Goal: Task Accomplishment & Management: Complete application form

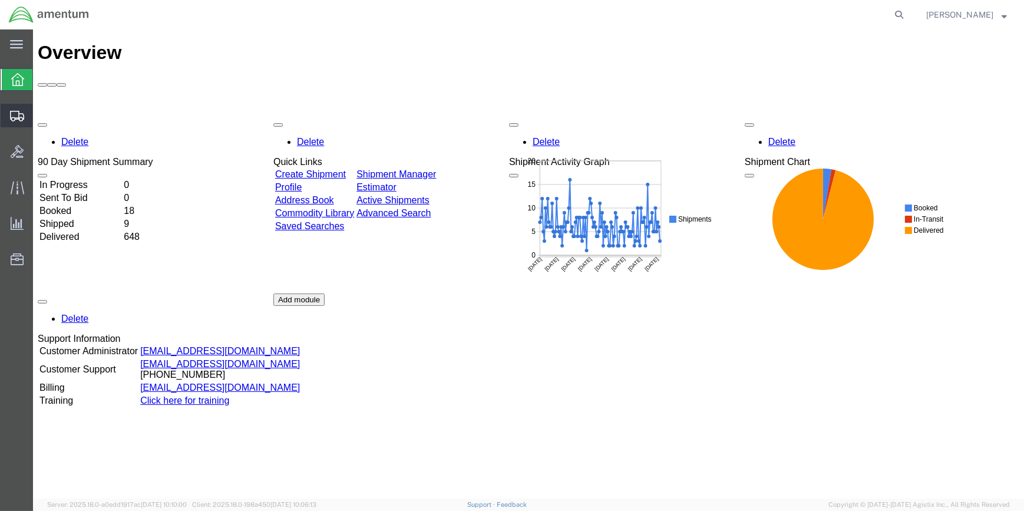
click at [0, 0] on span "Create Shipment" at bounding box center [0, 0] width 0 height 0
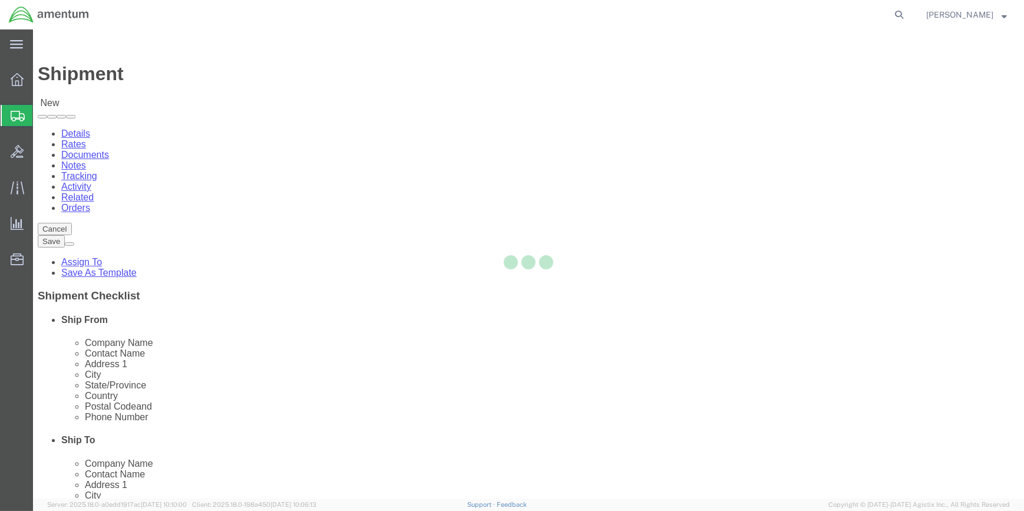
select select
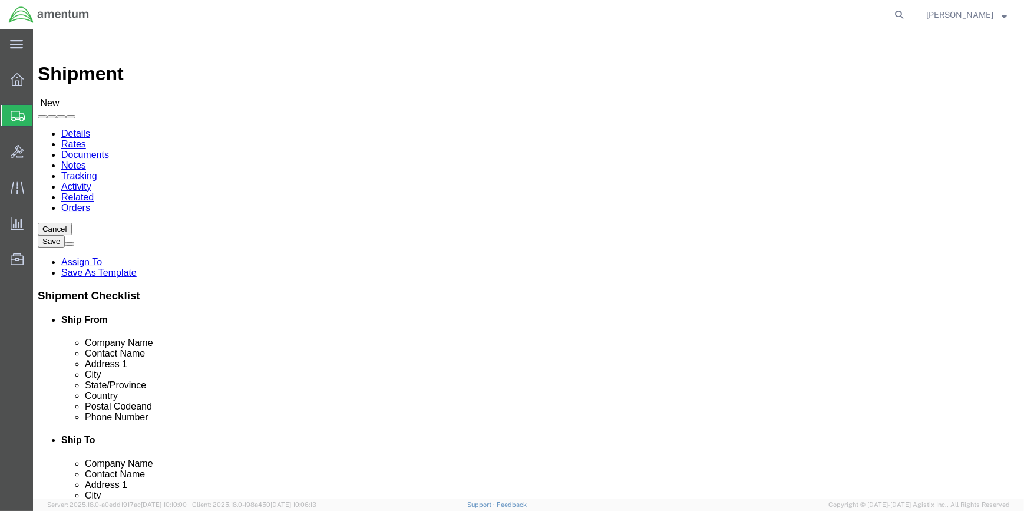
type input "WSA"
select select "49914"
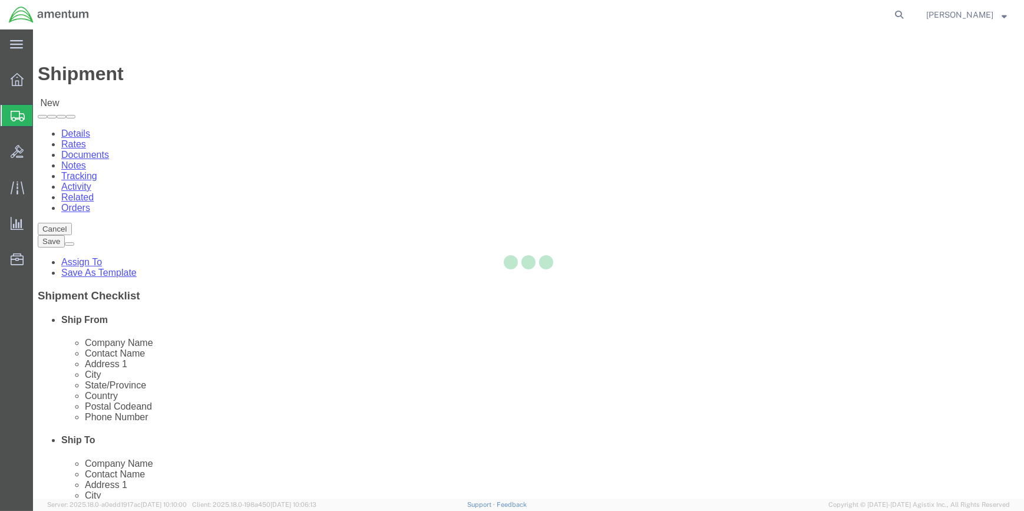
select select "[GEOGRAPHIC_DATA]"
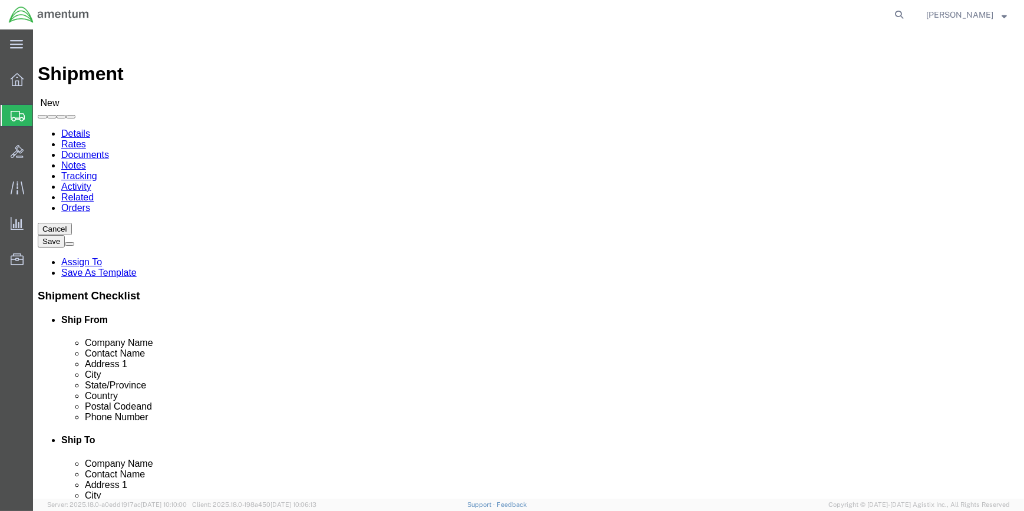
drag, startPoint x: 197, startPoint y: 240, endPoint x: 138, endPoint y: 239, distance: 58.9
click div
type input "[PERSON_NAME]"
click input "text"
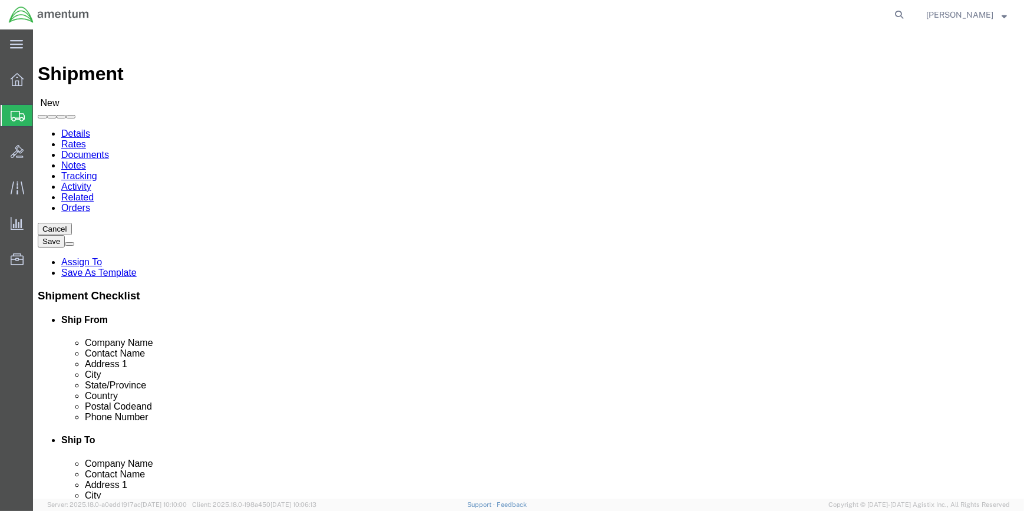
type input "[PHONE_NUMBER]"
drag, startPoint x: 214, startPoint y: 419, endPoint x: 158, endPoint y: 420, distance: 56.6
click input "text"
type input "[PERSON_NAME][EMAIL_ADDRESS][PERSON_NAME][DOMAIN_NAME]"
type input "WTU"
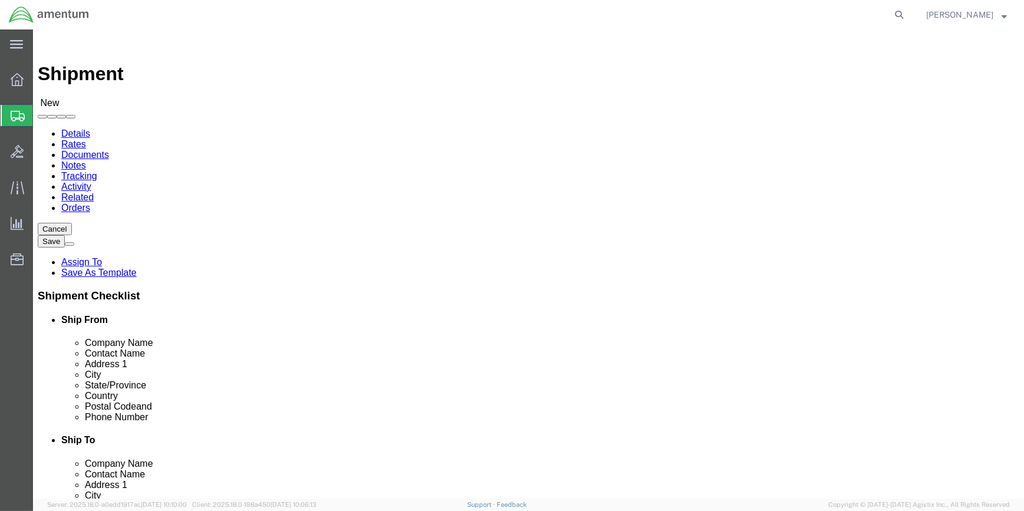
select select "49949"
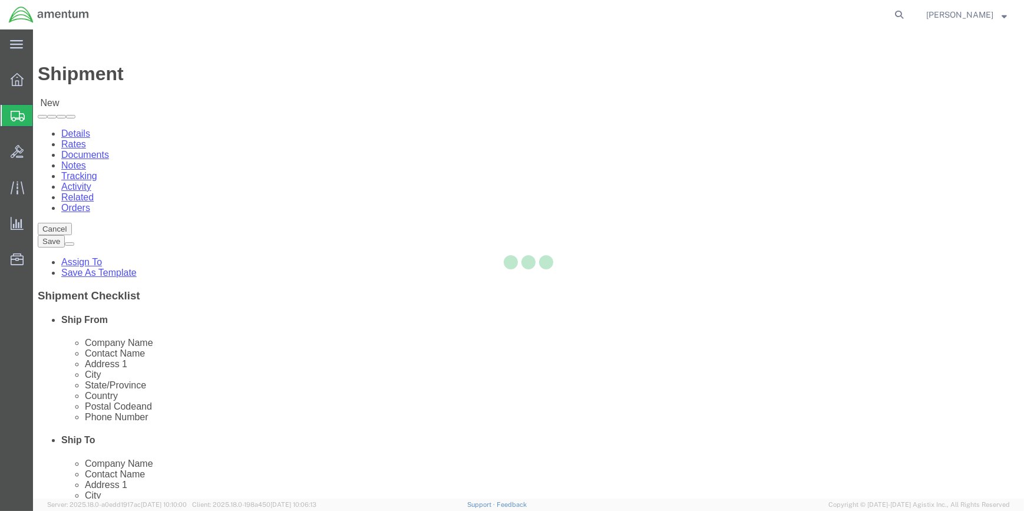
select select "AZ"
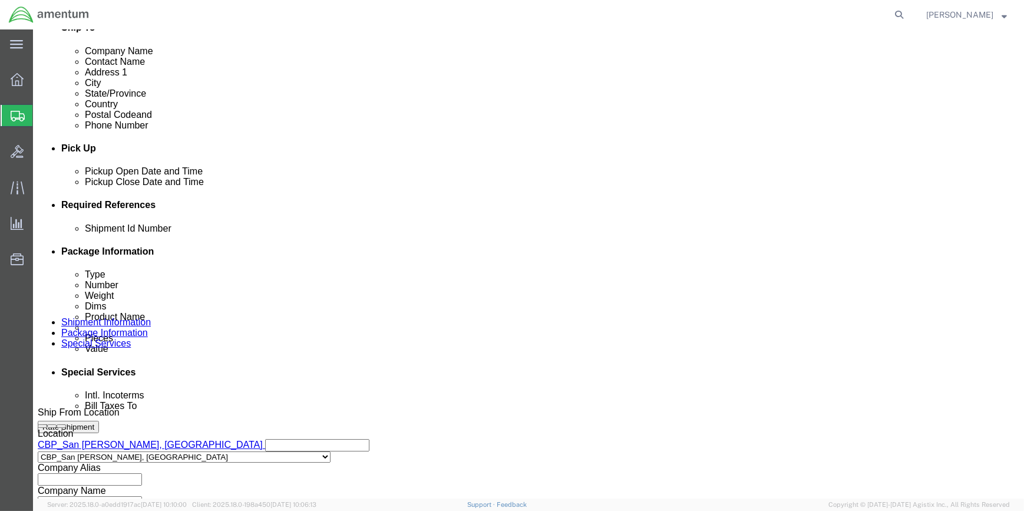
scroll to position [428, 0]
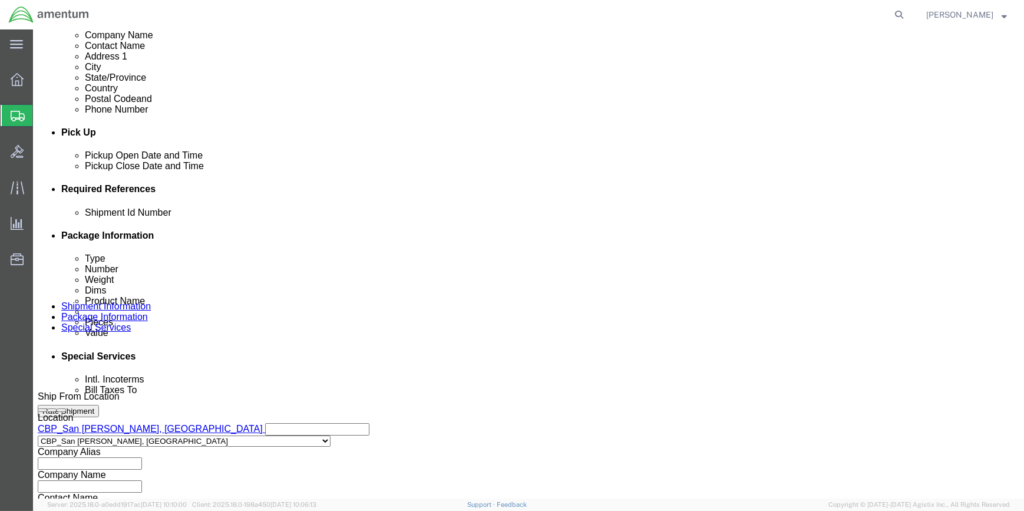
click button "Add reference"
drag, startPoint x: 684, startPoint y: 259, endPoint x: 551, endPoint y: 259, distance: 133.7
click button "Add reference"
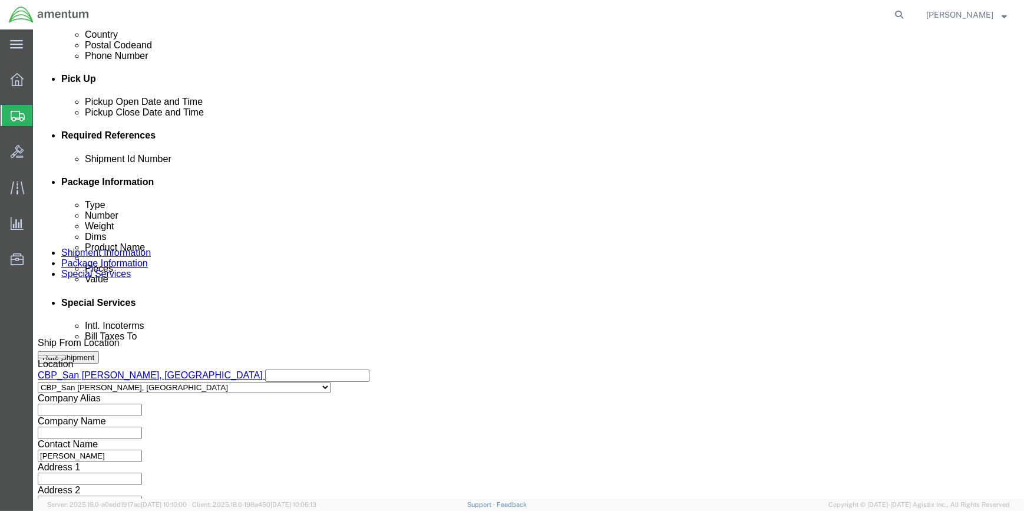
click select "Select Account Type Activity ID Airline Appointment Number ASN Batch Request # …"
select select "CUSTREF"
click select "Select Account Type Activity ID Airline Appointment Number ASN Batch Request # …"
click input "text"
type input "96214"
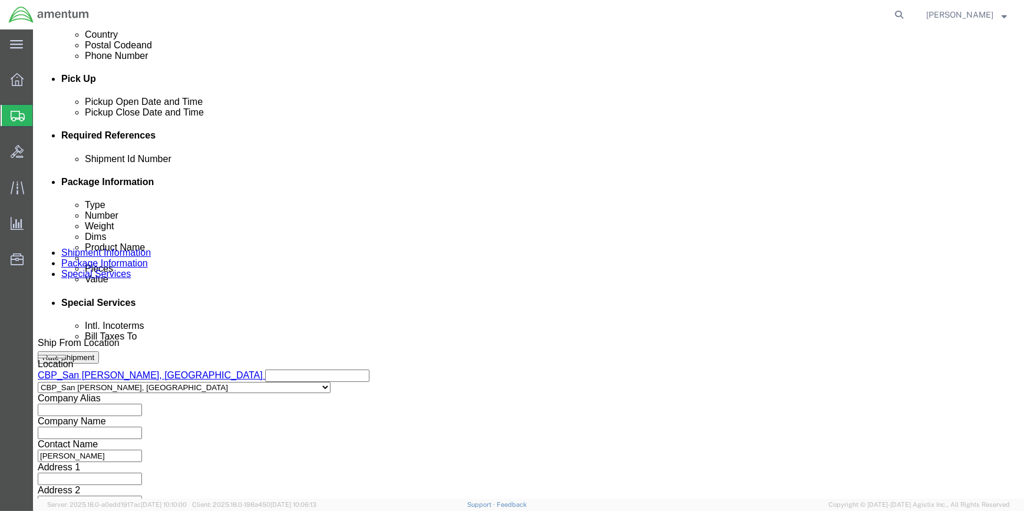
click select "Select Account Type Activity ID Airline Appointment Number ASN Batch Request # …"
select select "DEPT"
click select "Select Account Type Activity ID Airline Appointment Number ASN Batch Request # …"
click input "text"
type input "D"
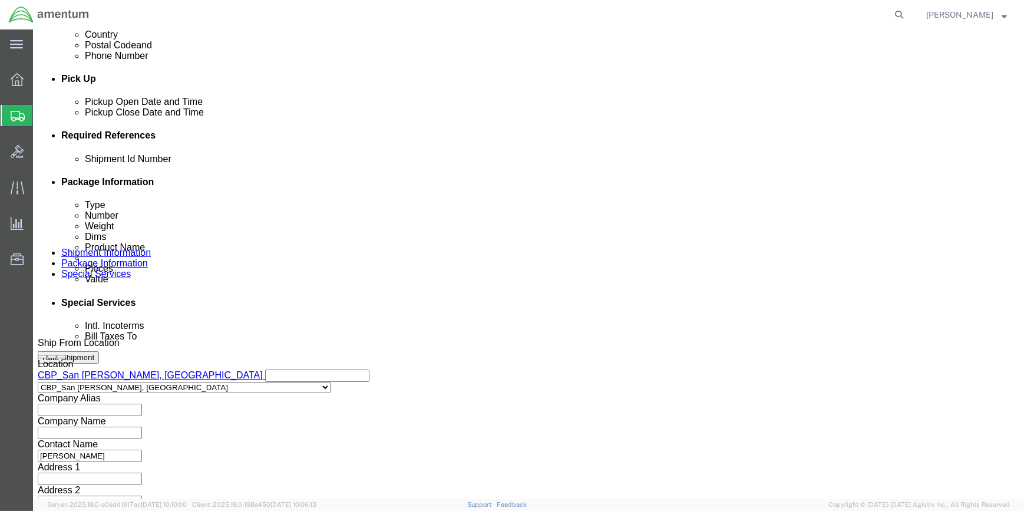
type input "CBP"
drag, startPoint x: 691, startPoint y: 204, endPoint x: 398, endPoint y: 276, distance: 302.5
click button "Add reference"
click select "Select Account Type Activity ID Airline Appointment Number ASN Batch Request # …"
click input "text"
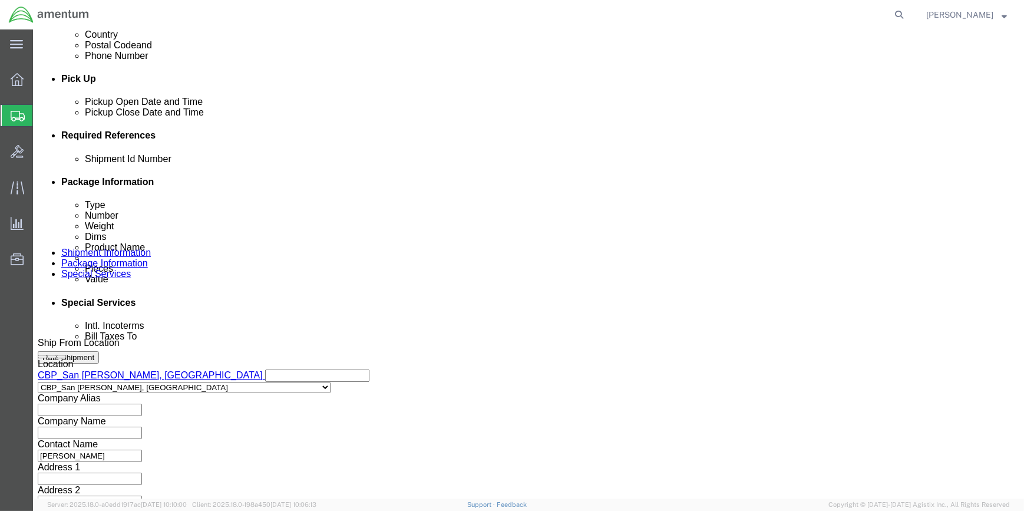
click select "Select Account Type Activity ID Airline Appointment Number ASN Batch Request # …"
select select "PROJNUM"
click select "Select Account Type Activity ID Airline Appointment Number ASN Batch Request # …"
click input "text"
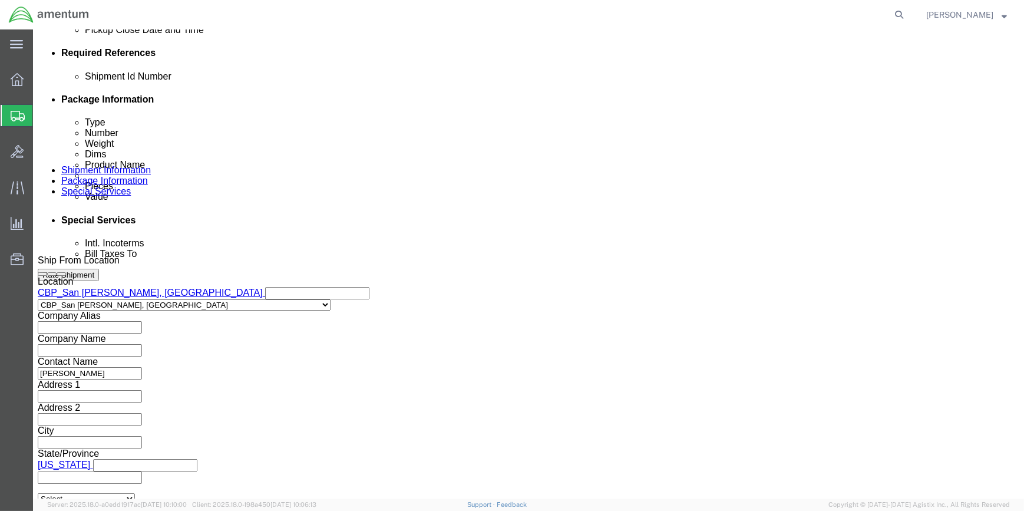
type input "6118.03.03.2219.000.WSA.0000"
click button "Continue"
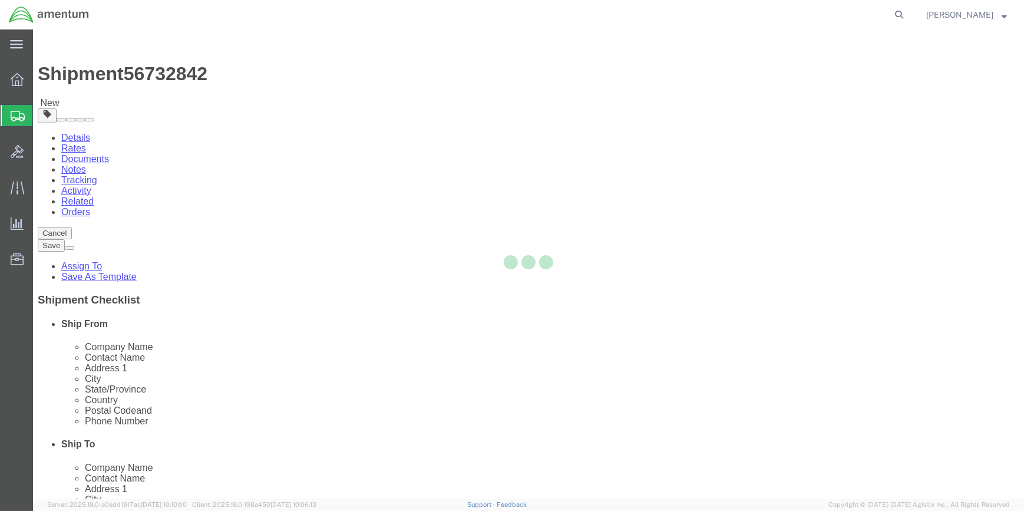
select select "CBOX"
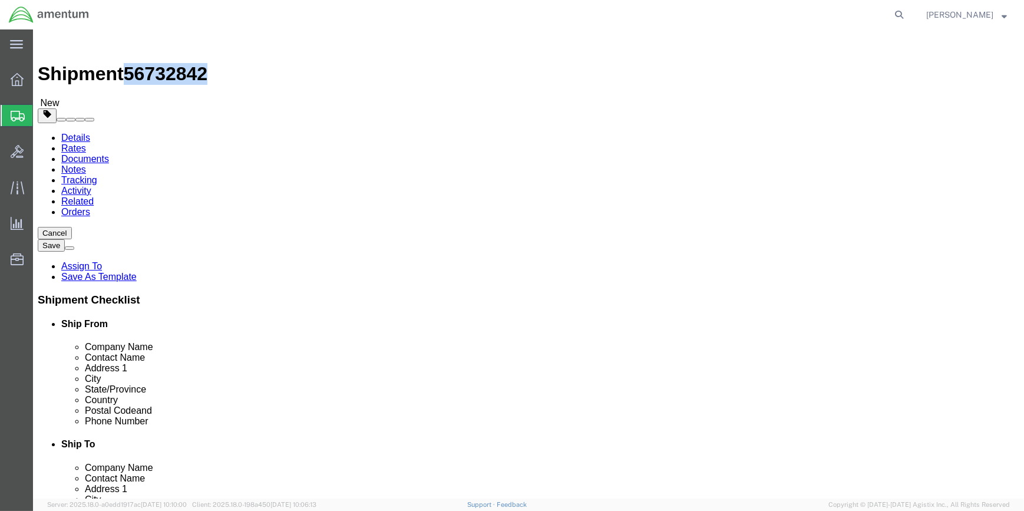
drag, startPoint x: 99, startPoint y: 14, endPoint x: 161, endPoint y: 16, distance: 61.9
click span "56732842"
drag, startPoint x: 160, startPoint y: 16, endPoint x: 144, endPoint y: 14, distance: 16.1
copy span "56732842"
click icon
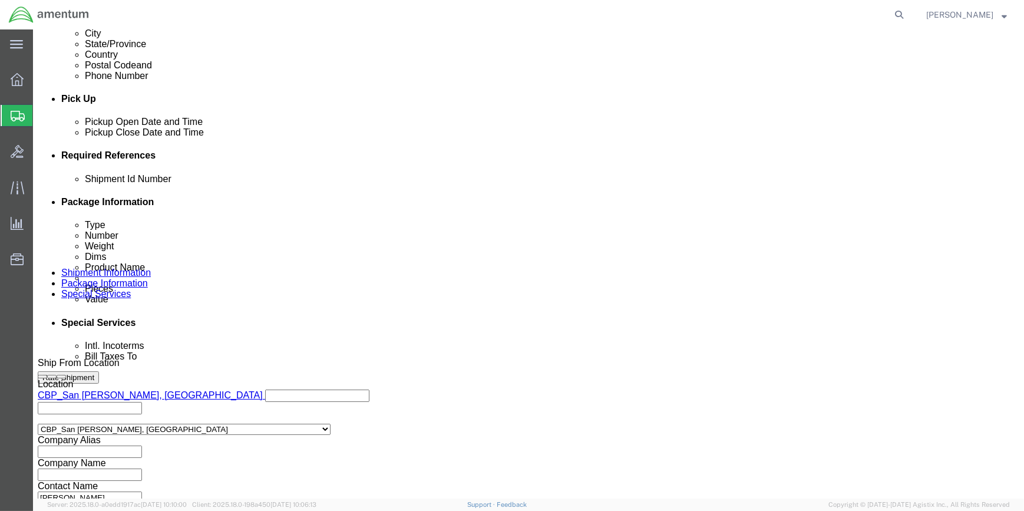
scroll to position [482, 0]
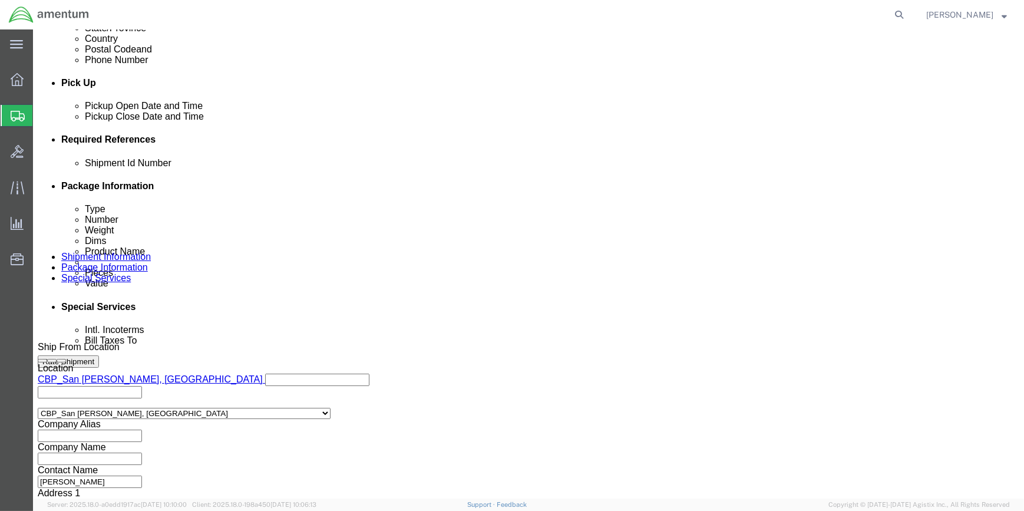
click input "text"
paste input "56732842"
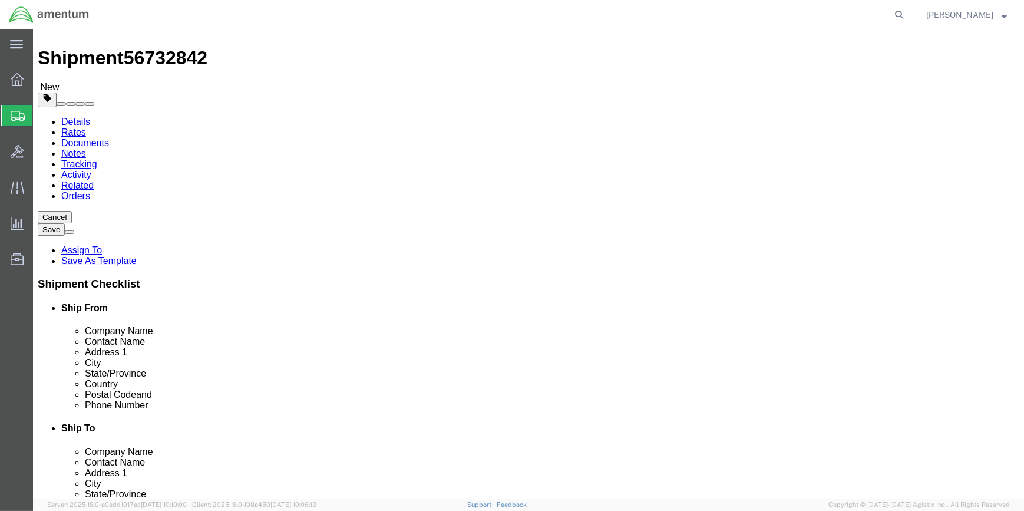
scroll to position [0, 0]
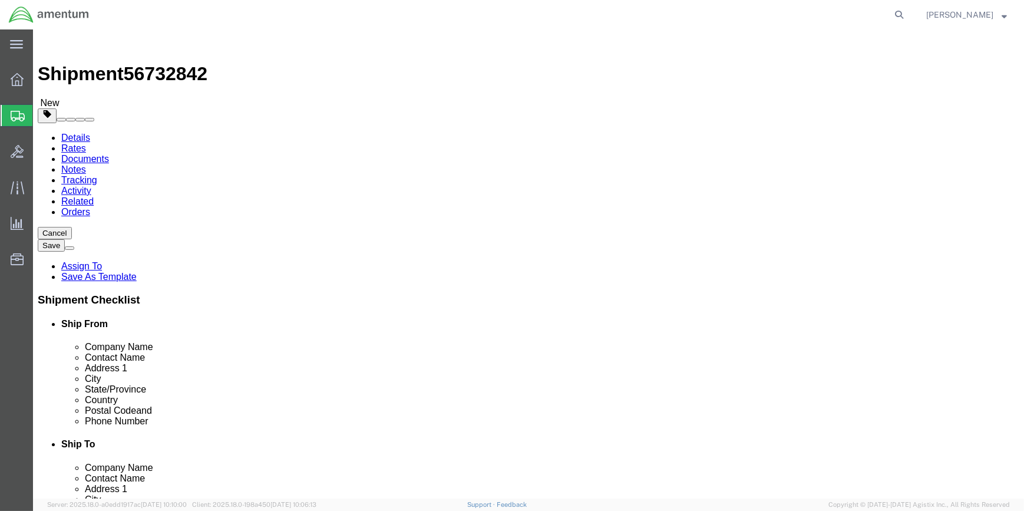
type input "56732842"
drag, startPoint x: 151, startPoint y: 77, endPoint x: 168, endPoint y: 82, distance: 18.1
click icon
click input "text"
type input "18"
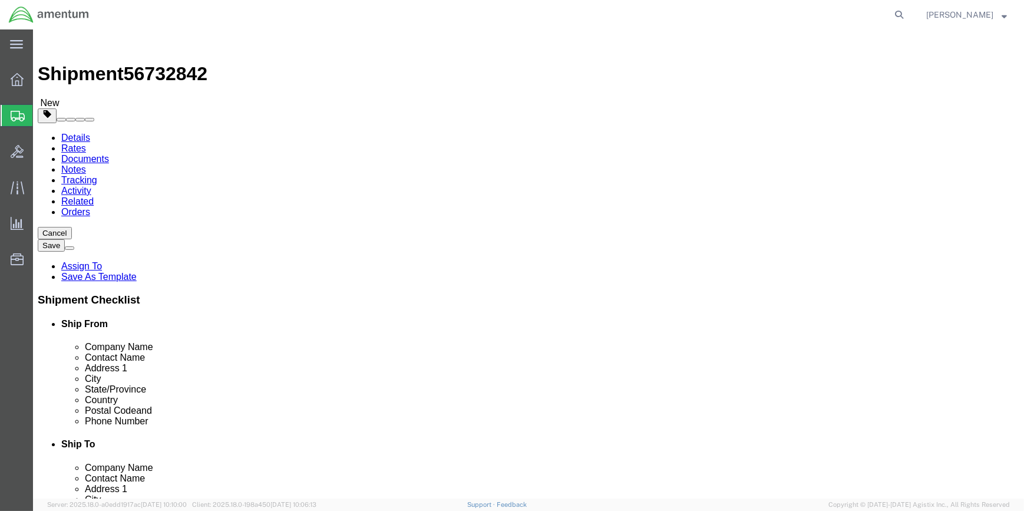
type input "18"
type input "28"
click input "0.00"
type input "0"
type input "79"
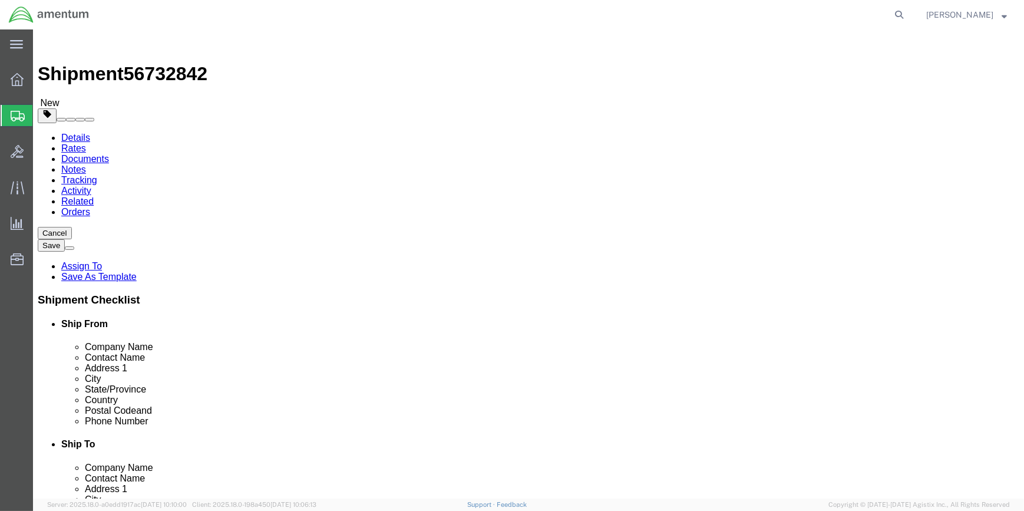
click span
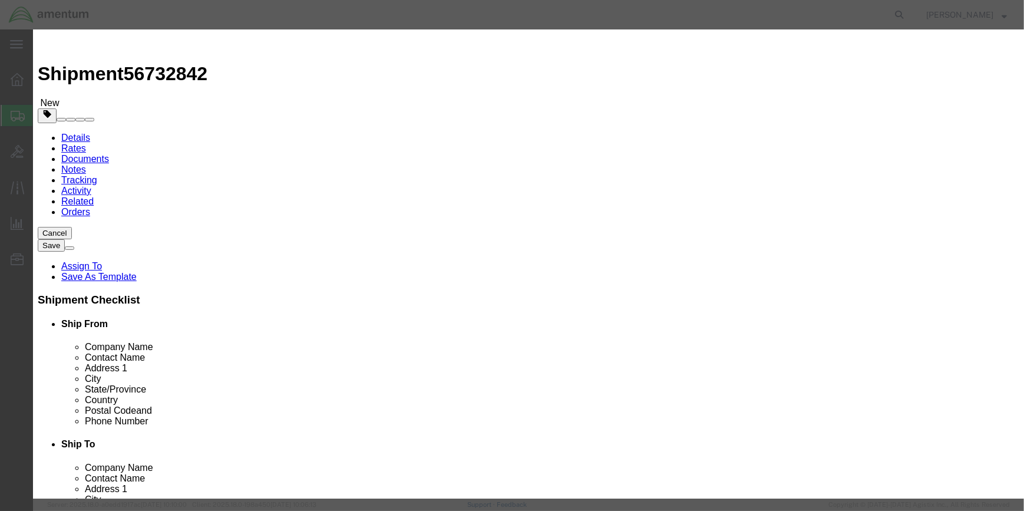
click input "text"
type input "CREW VEST"
click h3 "Add content"
click input "0"
type input "6"
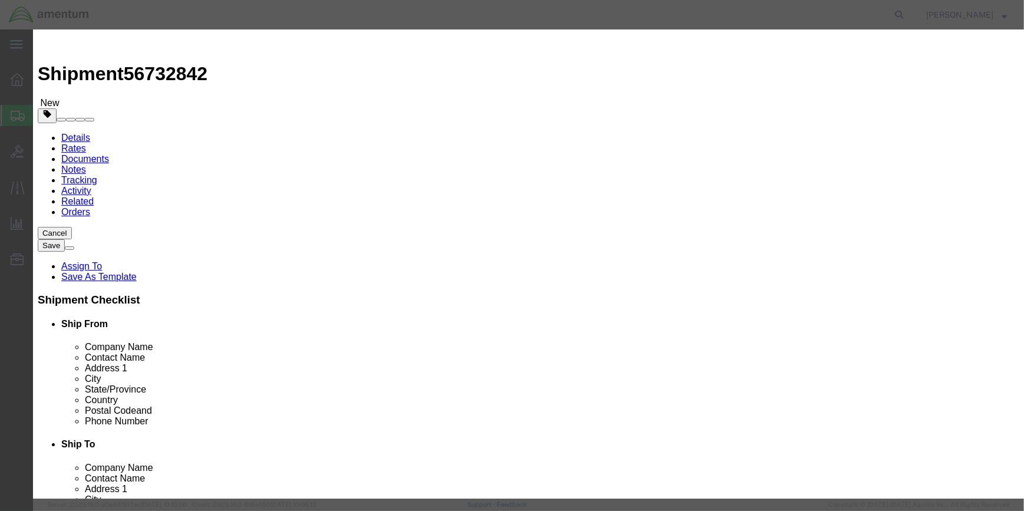
click input "text"
type input ".06"
drag, startPoint x: 294, startPoint y: 336, endPoint x: 413, endPoint y: 310, distance: 121.6
click input "checkbox"
checkbox input "true"
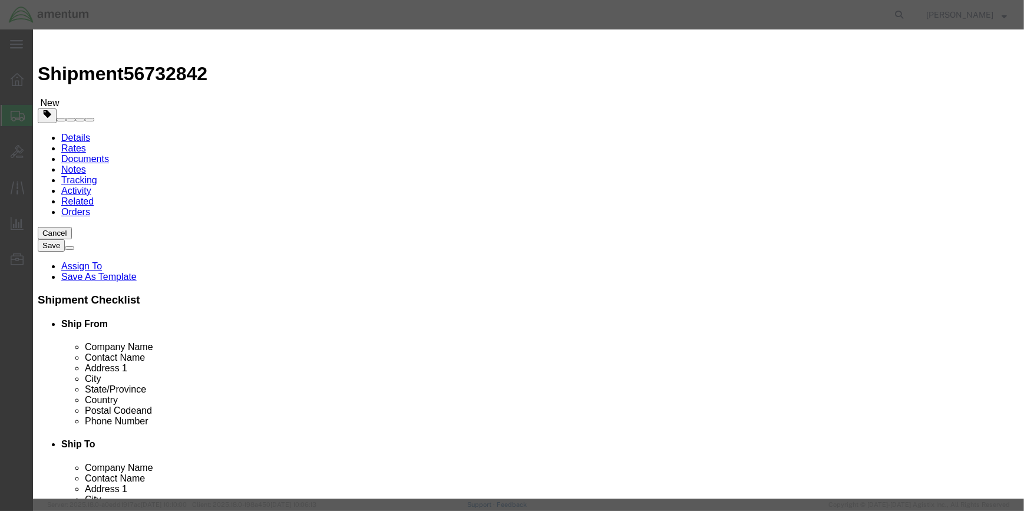
scroll to position [214, 0]
drag, startPoint x: 397, startPoint y: 209, endPoint x: 411, endPoint y: 203, distance: 15.5
click input "text"
type input "LIFE-SAVING APPLIANCES, SELF-INFLATING"
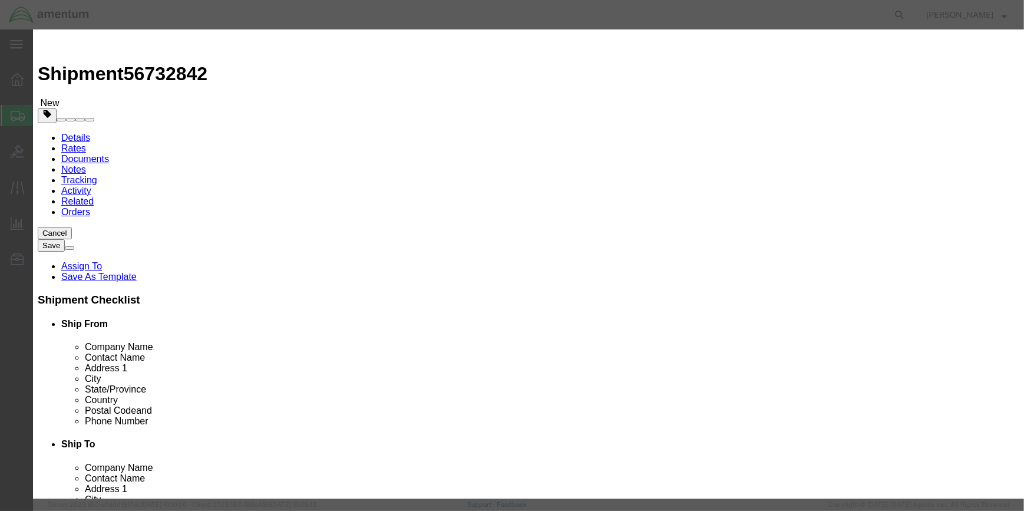
click input "text"
type input "2990"
click select "Select 1 Explosive 1.1 Explosive 1.2 Explosive 1.3 Explosive 1.4 Explosive 1.5 …"
select select "9 Miscellaneous"
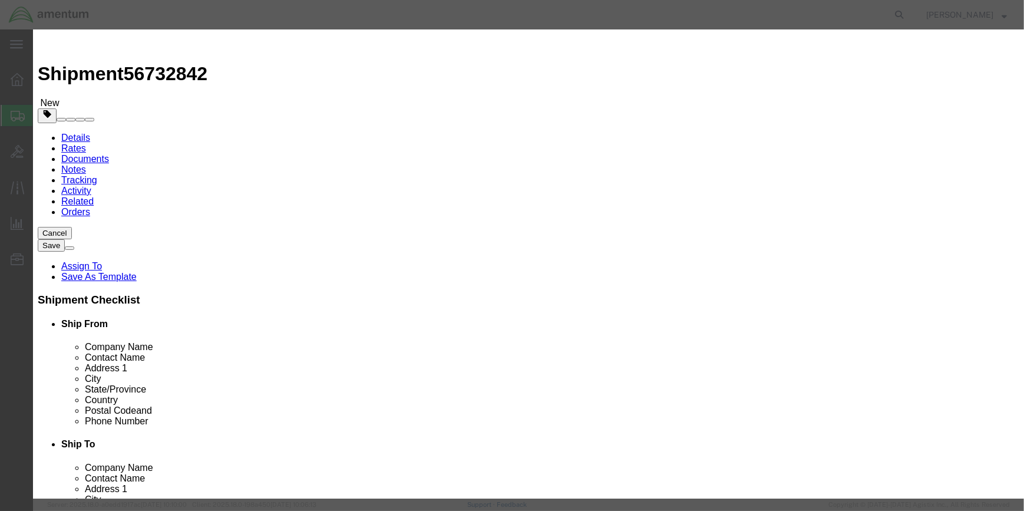
click select "Select 1 Explosive 1.1 Explosive 1.2 Explosive 1.3 Explosive 1.4 Explosive 1.5 …"
drag, startPoint x: 373, startPoint y: 342, endPoint x: 359, endPoint y: 291, distance: 52.6
click select "Select 1 - Drums 2 - Reserved 3 - Jerricans 4 - Boxes 5 - Bags 6 - Composite Pa…"
select select "BOXES"
click select "Select 1 - Drums 2 - Reserved 3 - Jerricans 4 - Boxes 5 - Bags 6 - Composite Pa…"
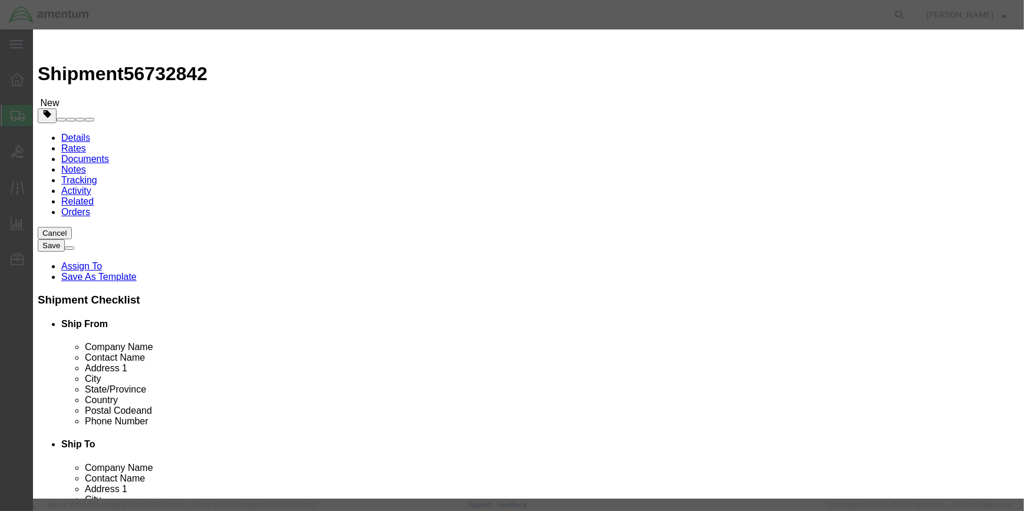
drag, startPoint x: 473, startPoint y: 342, endPoint x: 453, endPoint y: 365, distance: 30.5
click select "Container Material A - Steel (all types and surface treatments) B - Aluminum C …"
select select "FIBERBOARD"
click select "Container Material A - Steel (all types and surface treatments) B - Aluminum C …"
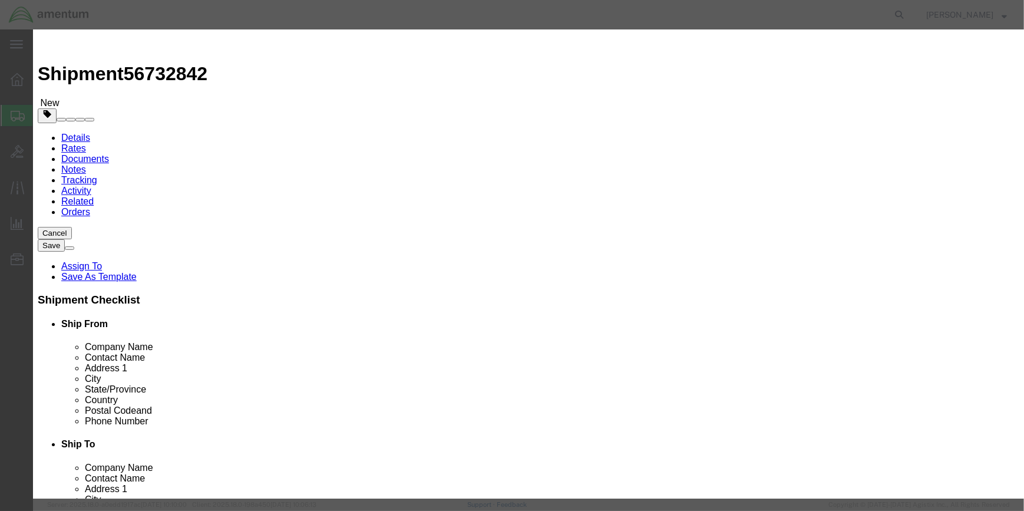
click input "text"
type input "955"
click input "text"
type input "36.8"
drag, startPoint x: 476, startPoint y: 312, endPoint x: 464, endPoint y: 312, distance: 12.4
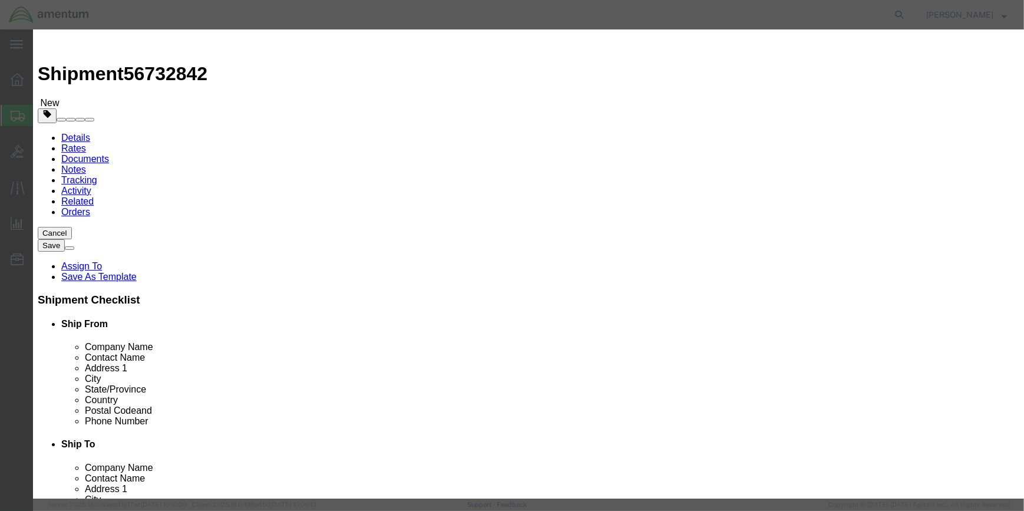
click select "Select curies gallons kgs lbs liters milliliters"
select select "KGS"
click select "Select curies gallons kgs lbs liters milliliters"
drag, startPoint x: 637, startPoint y: 189, endPoint x: 645, endPoint y: 187, distance: 8.0
click input "text"
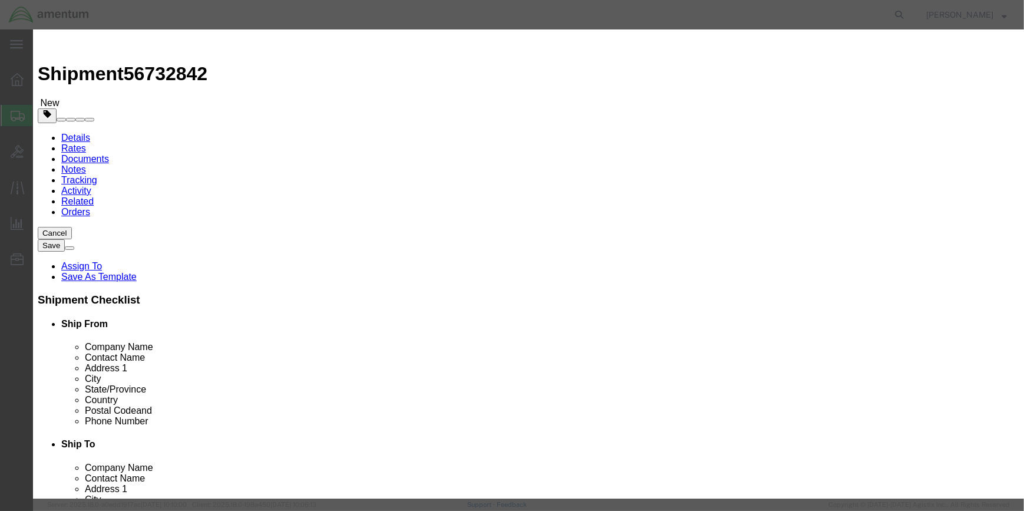
type input "CHEMTREC"
type input "CCN 216832"
type input "[PHONE_NUMBER]"
click button "Save & Close"
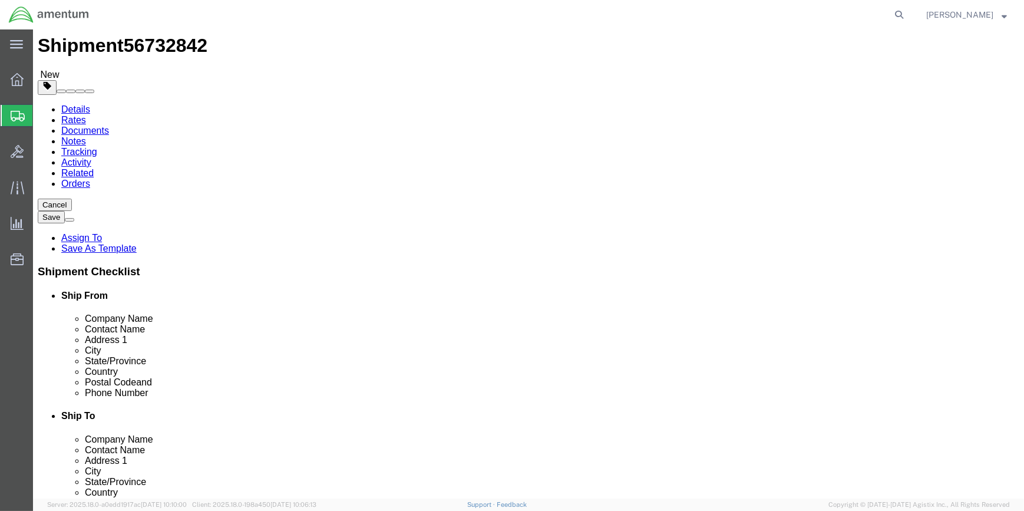
scroll to position [44, 0]
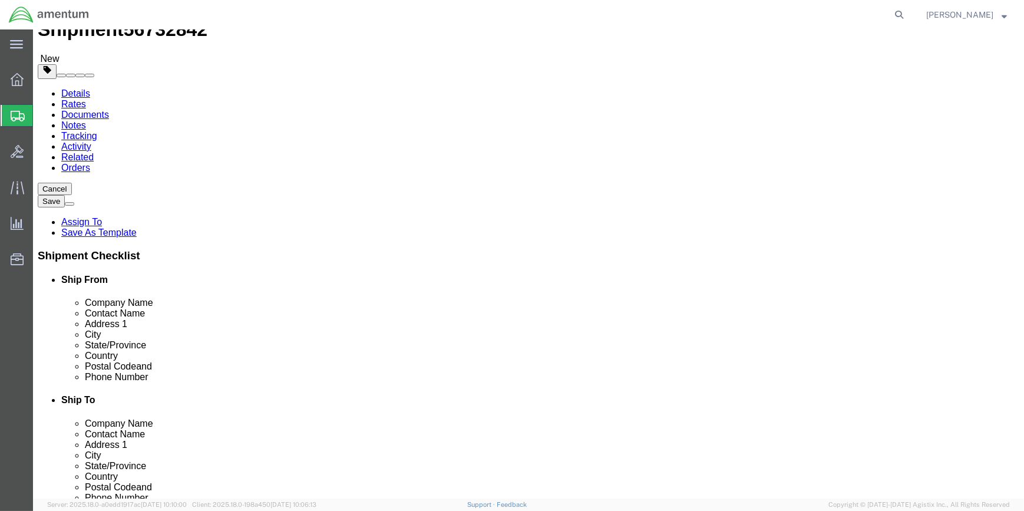
click button "Rate Shipment"
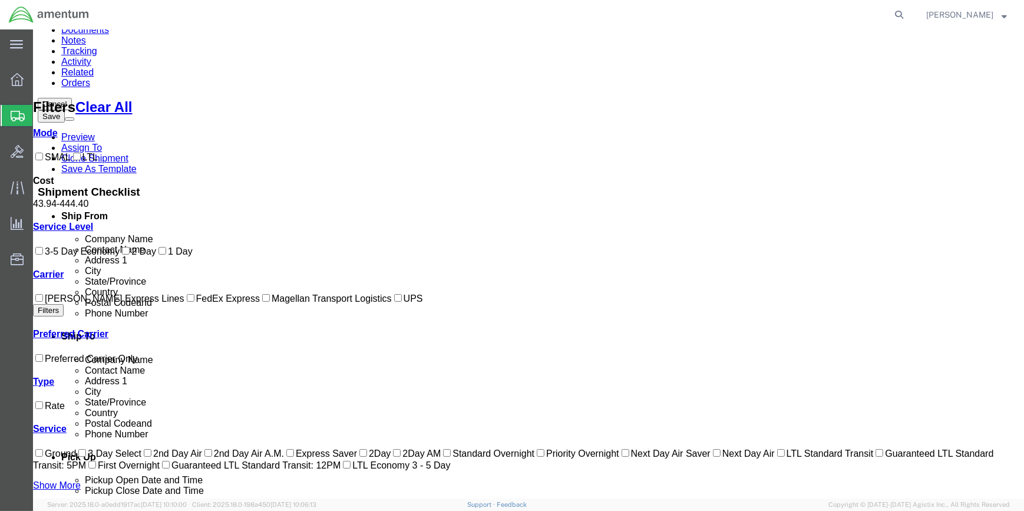
scroll to position [145, 0]
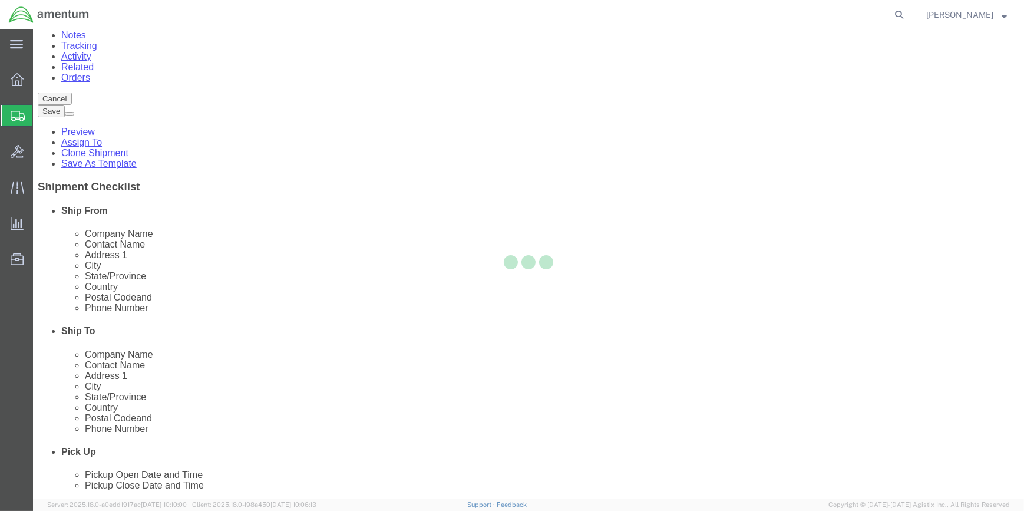
scroll to position [0, 0]
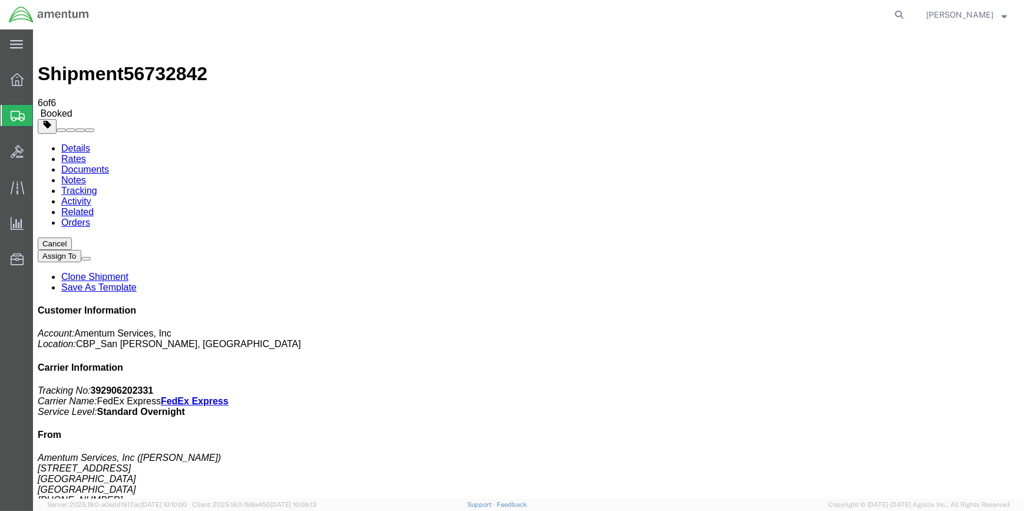
drag, startPoint x: 601, startPoint y: 108, endPoint x: 600, endPoint y: 148, distance: 40.1
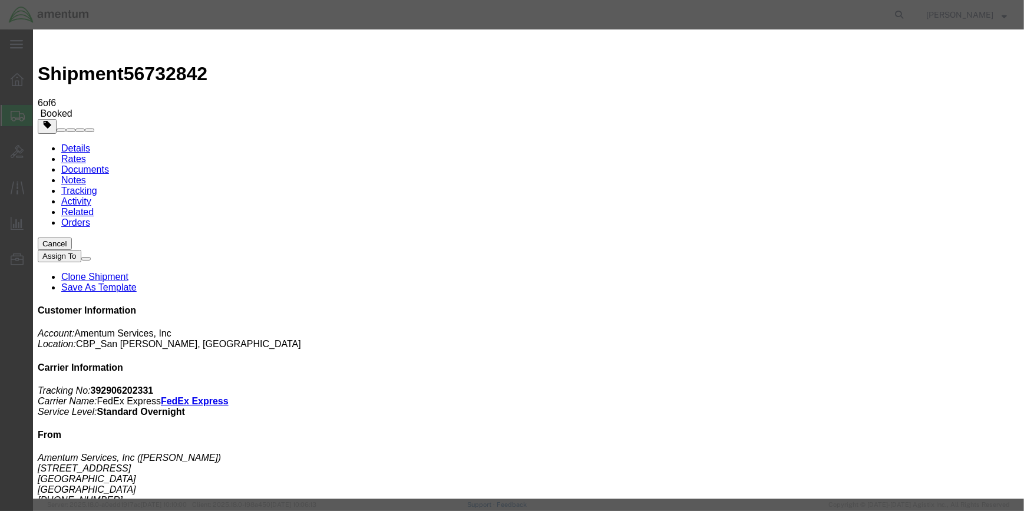
type input "C:\fakepath\WTU 56732842.pdf"
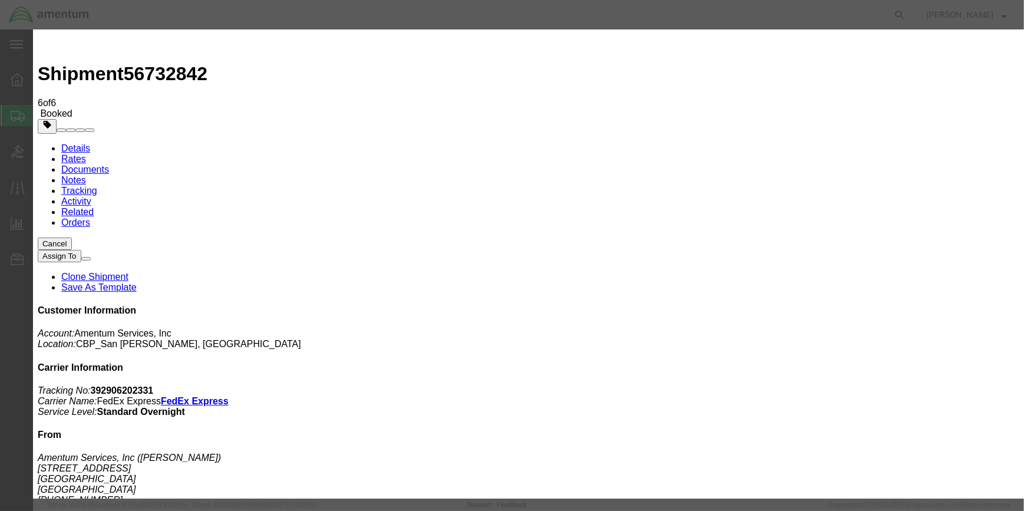
type input "C:\fakepath\WTU 56732842.pdf"
select select
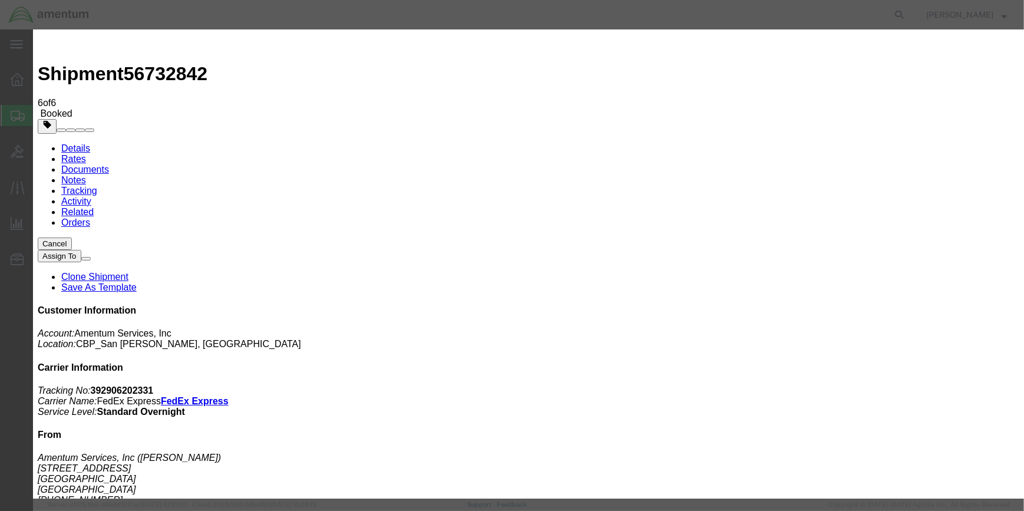
select select
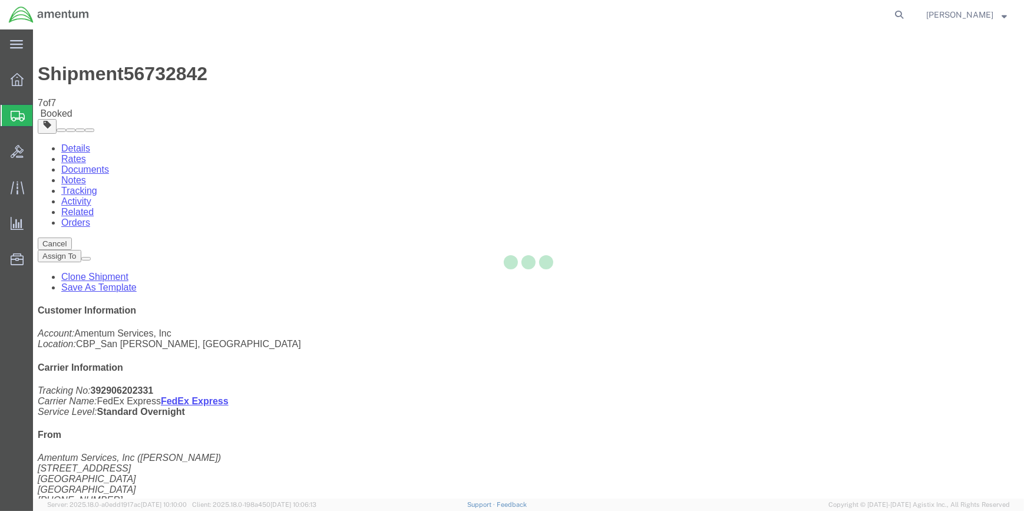
select select "49914"
select select "49949"
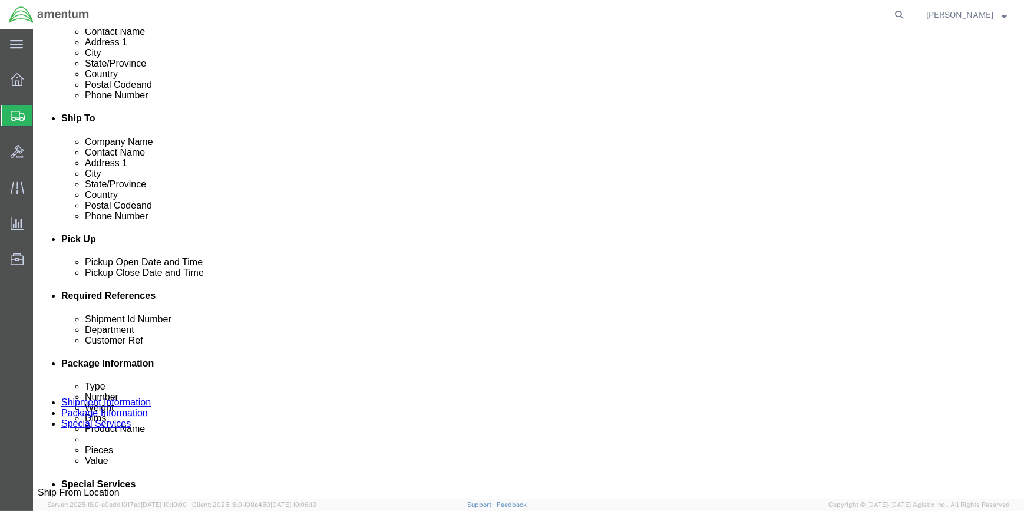
scroll to position [375, 0]
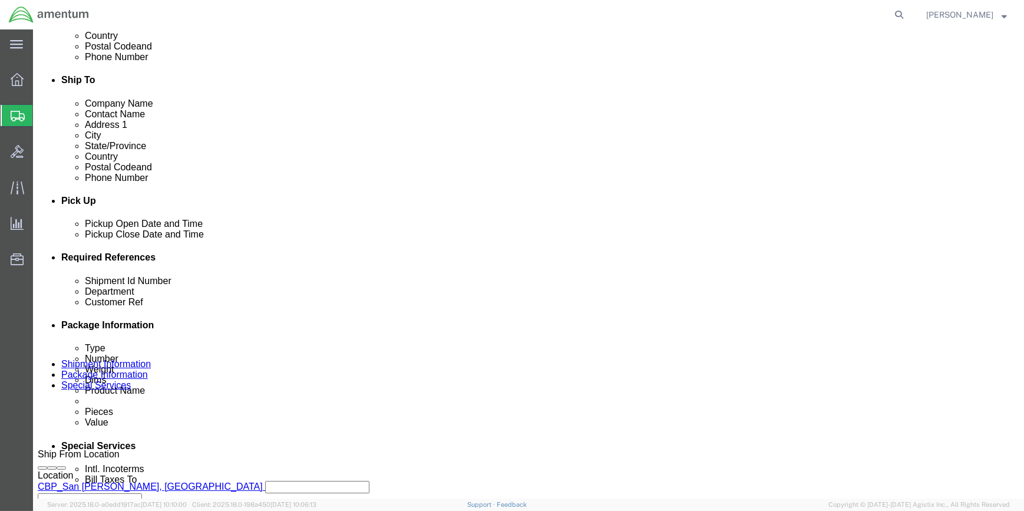
drag, startPoint x: 100, startPoint y: 11, endPoint x: 158, endPoint y: 12, distance: 58.9
click div "Shipment 56733794 New"
drag, startPoint x: 158, startPoint y: 12, endPoint x: 150, endPoint y: 12, distance: 8.8
copy span "56733794"
click input "56732842"
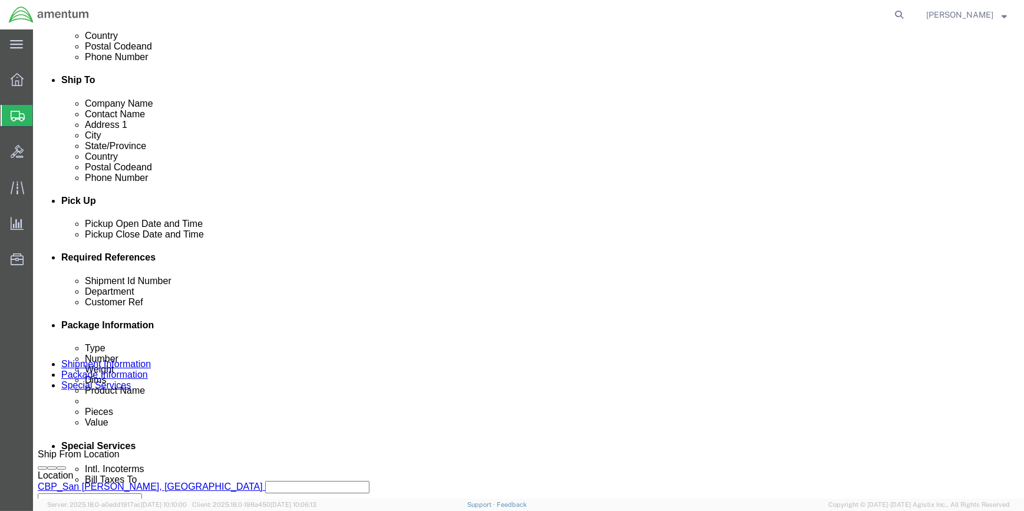
type input "5"
paste input "56733794"
type input "56733794"
click input "96214"
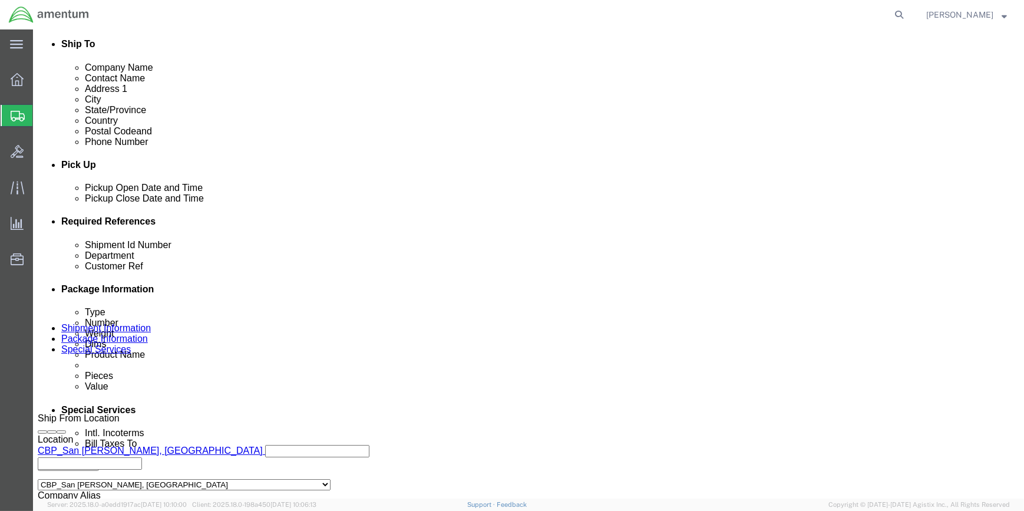
scroll to position [564, 0]
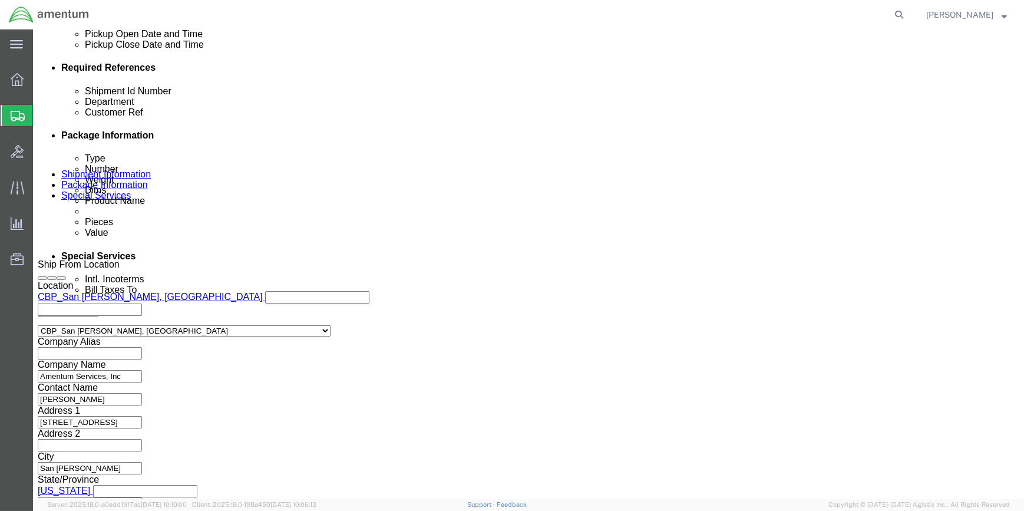
type input "96222"
click button "Continue"
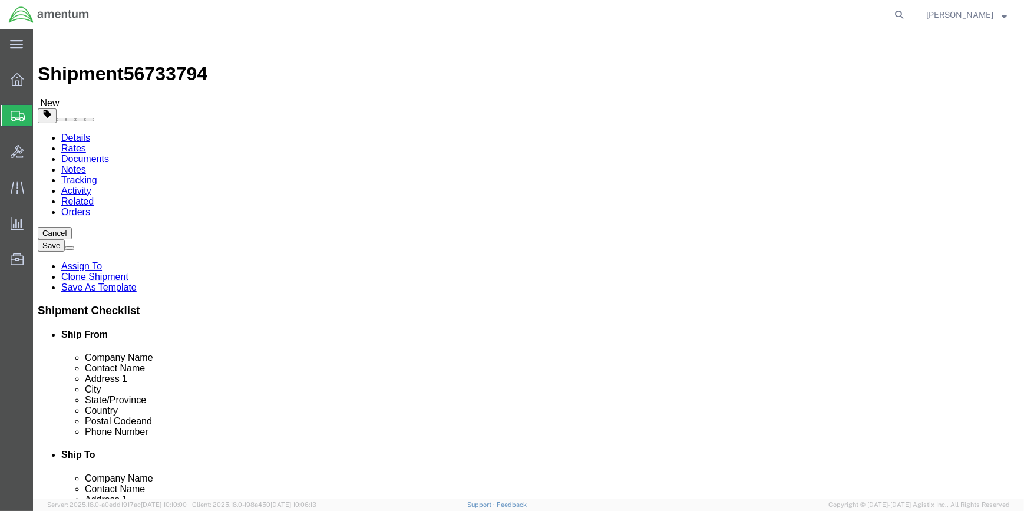
click input "1"
click span "Cardboard Box(es)"
click label "Dimensions"
click span "# 1"
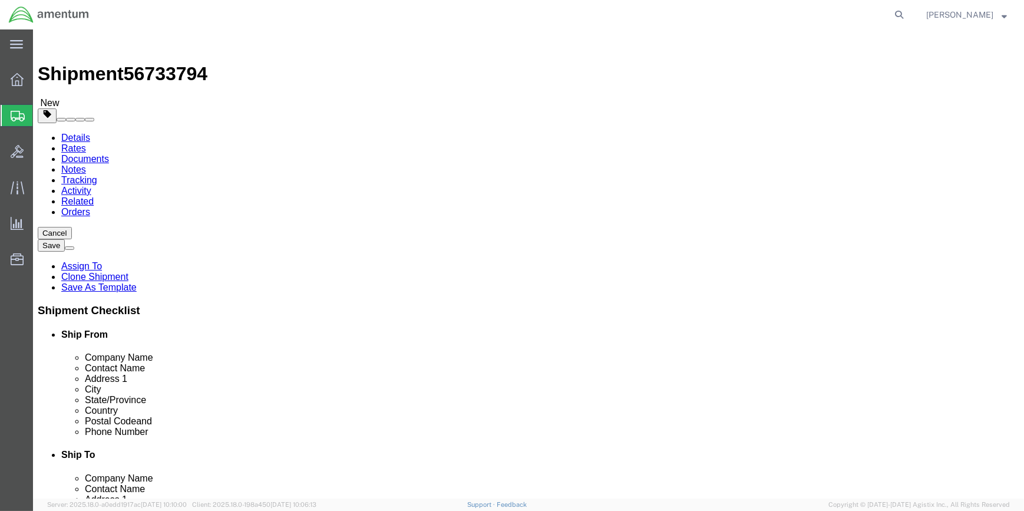
click h4 "# 1 1 x Cardboard Box(es)"
click icon
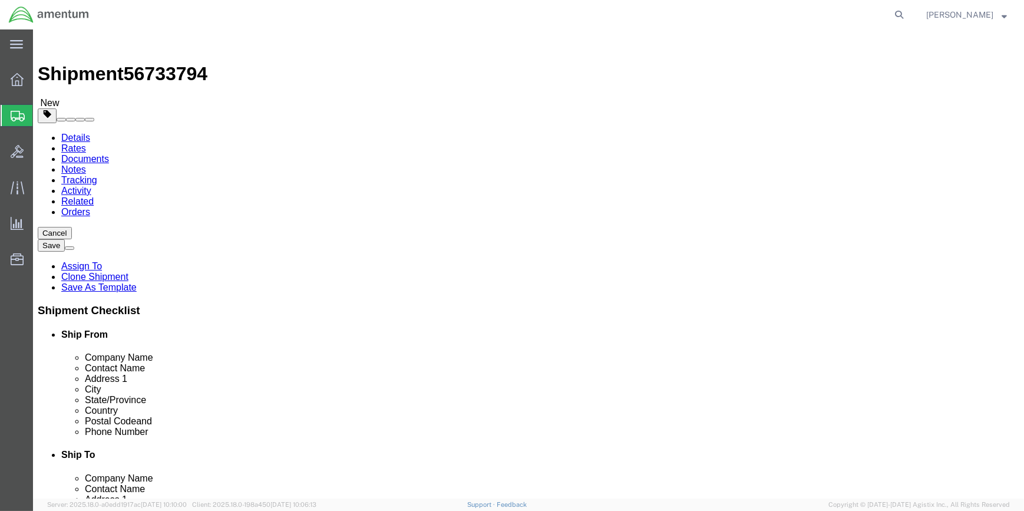
click dd "6.00 Each"
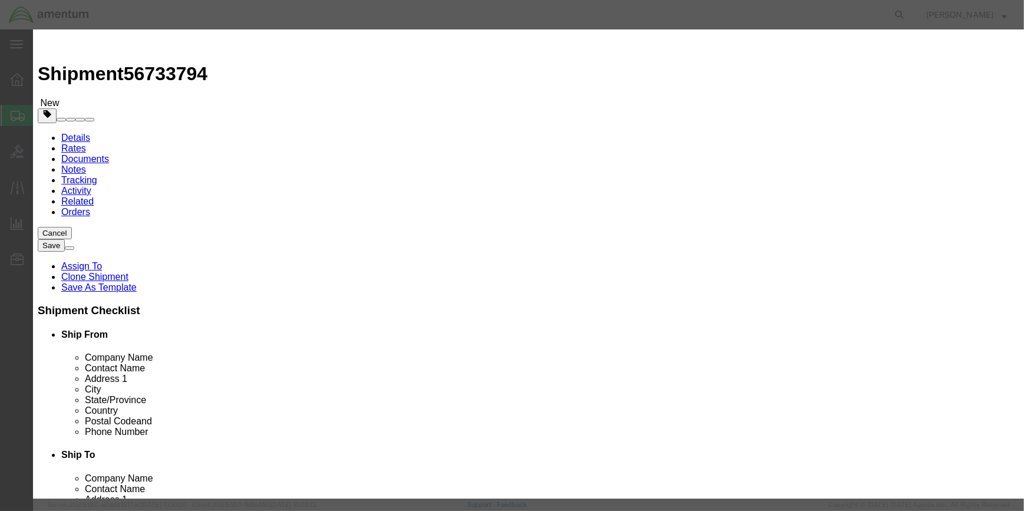
drag, startPoint x: 293, startPoint y: 109, endPoint x: 309, endPoint y: 109, distance: 16.5
click input "6.00"
type input "5.00"
type input "0.05"
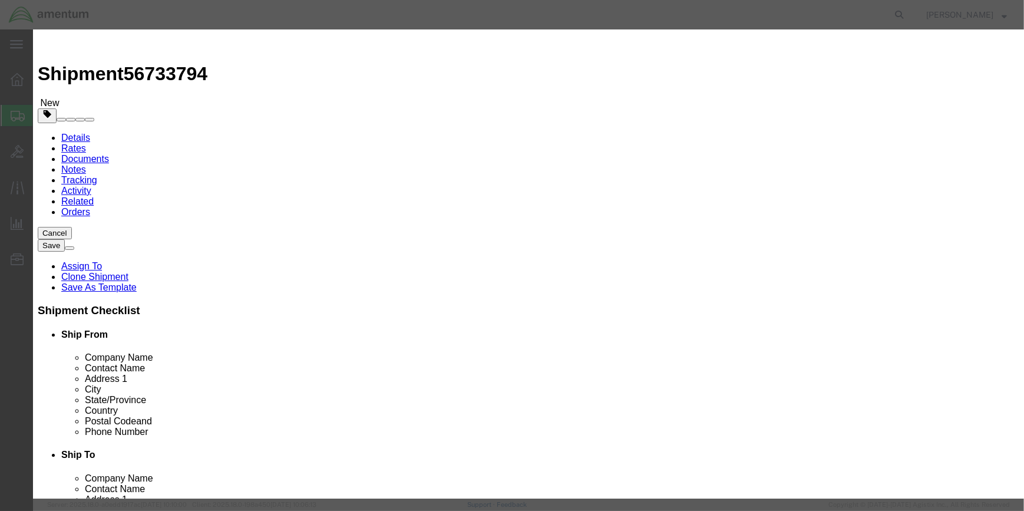
click input "36.8"
type input "3"
type input "30.6"
click button "Save & Close"
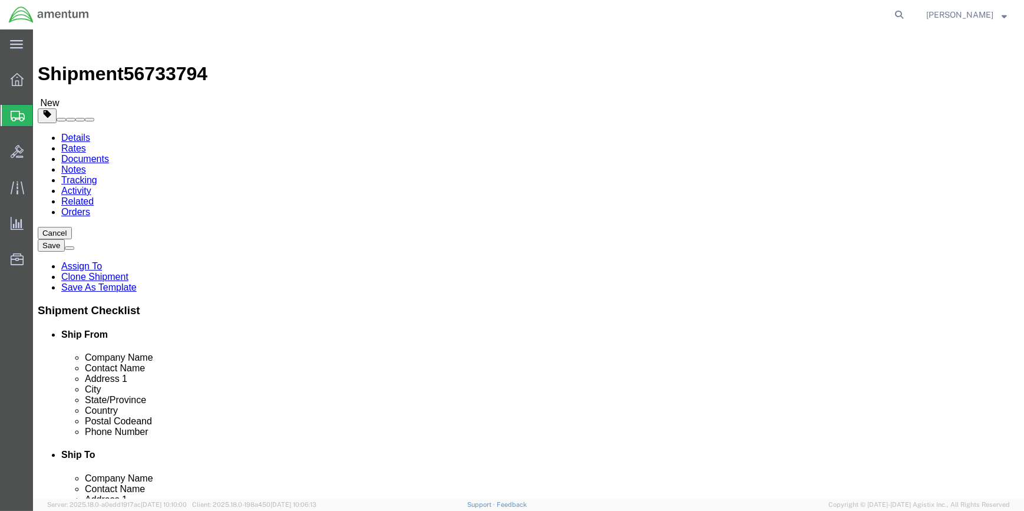
click input "79.00"
type input "7"
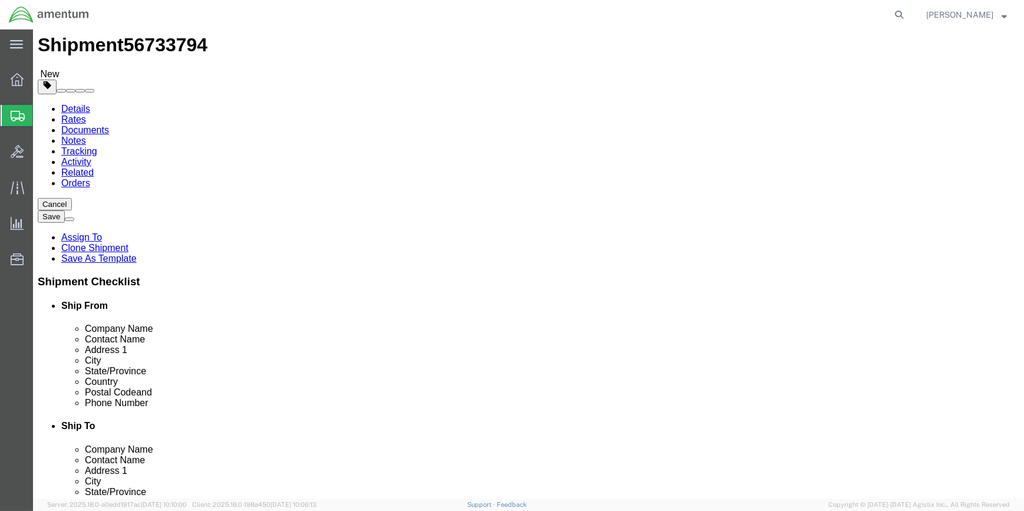
scroll to position [44, 0]
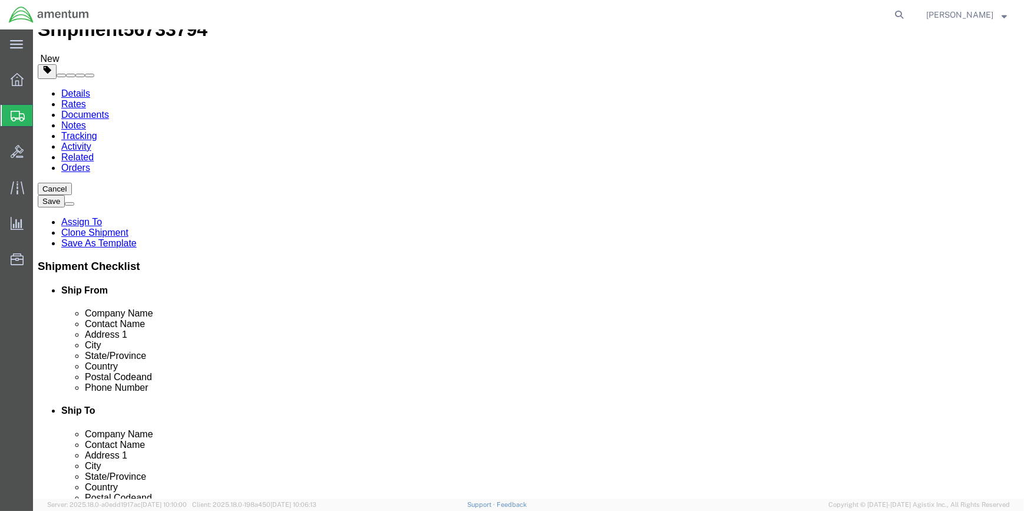
type input "68"
click button "Rate Shipment"
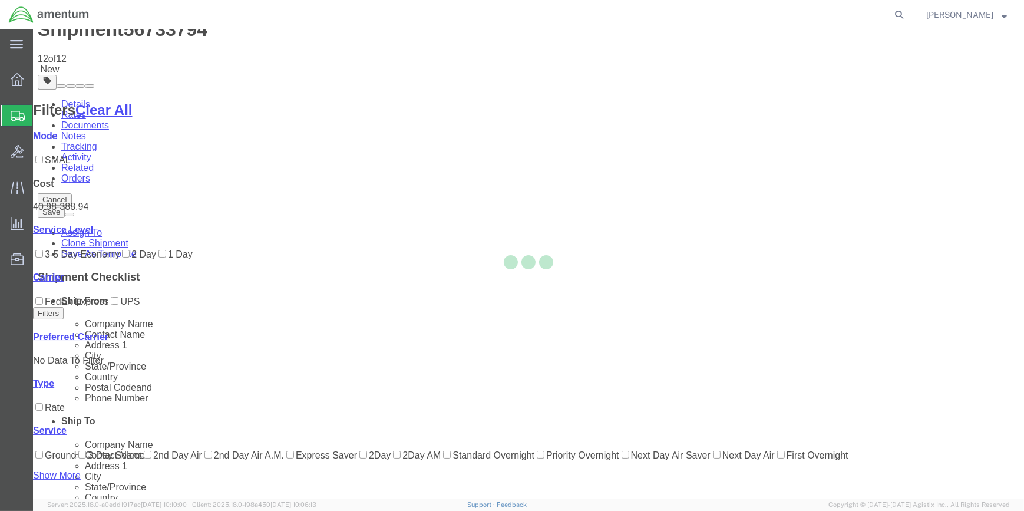
scroll to position [29, 0]
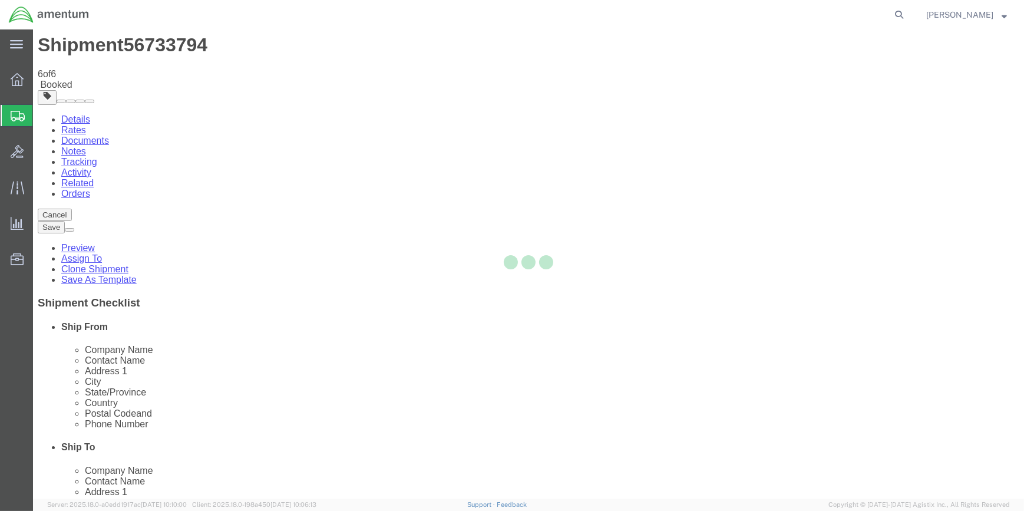
scroll to position [0, 0]
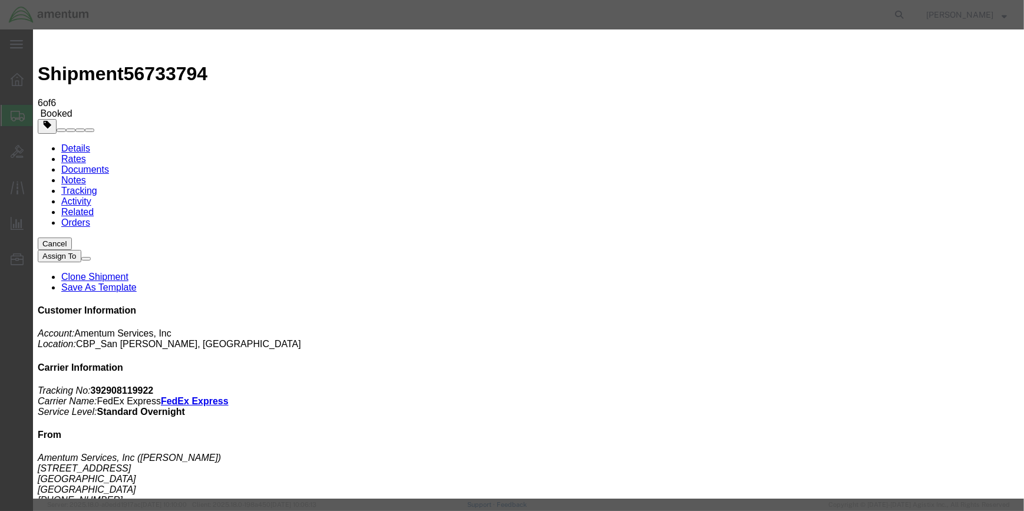
type input "C:\fakepath\WTU BOX 2 56733794.pdf"
select select
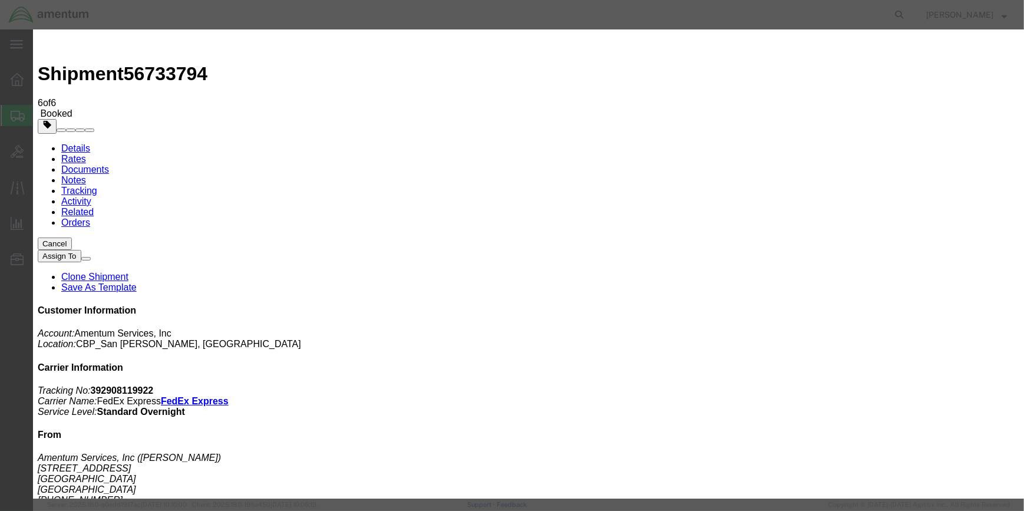
select select
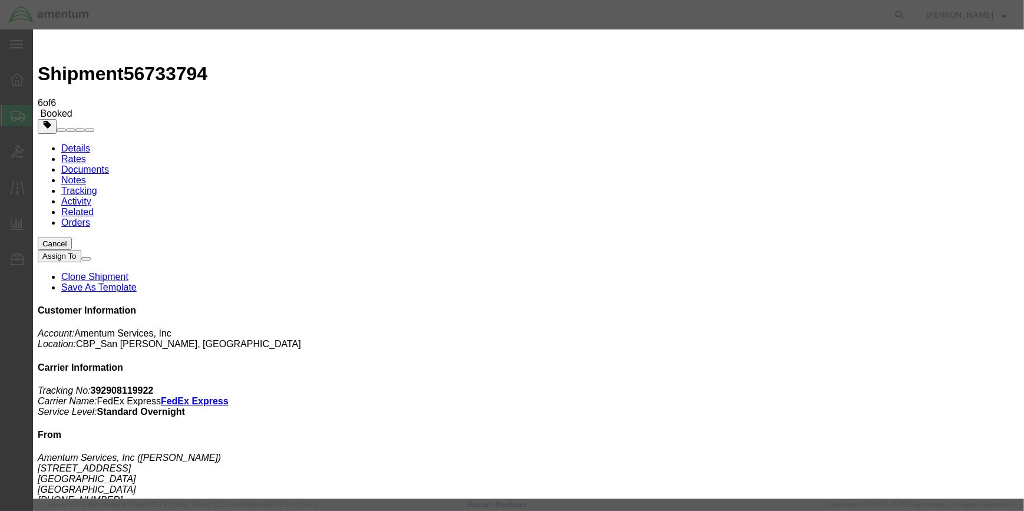
type input "C:\fakepath\WTU BOX 2 56733794.pdf"
drag, startPoint x: 828, startPoint y: 220, endPoint x: 553, endPoint y: 214, distance: 275.1
select select
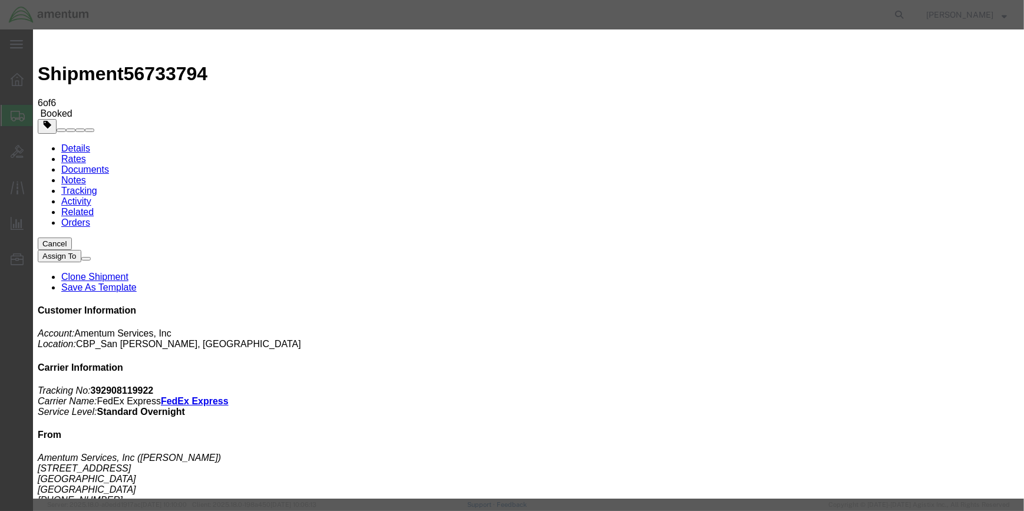
select select
